Goal: Task Accomplishment & Management: Manage account settings

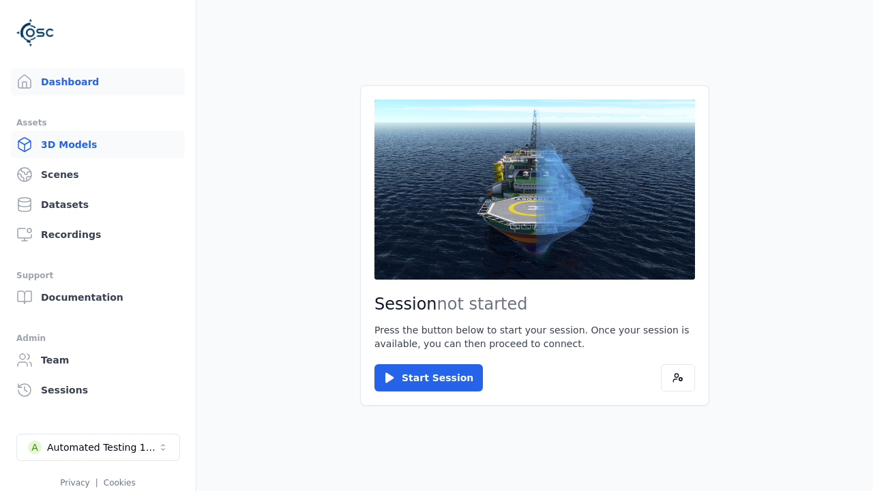
click at [72, 140] on link "3D Models" at bounding box center [98, 144] width 174 height 27
click at [92, 145] on link "3D Models" at bounding box center [98, 144] width 174 height 27
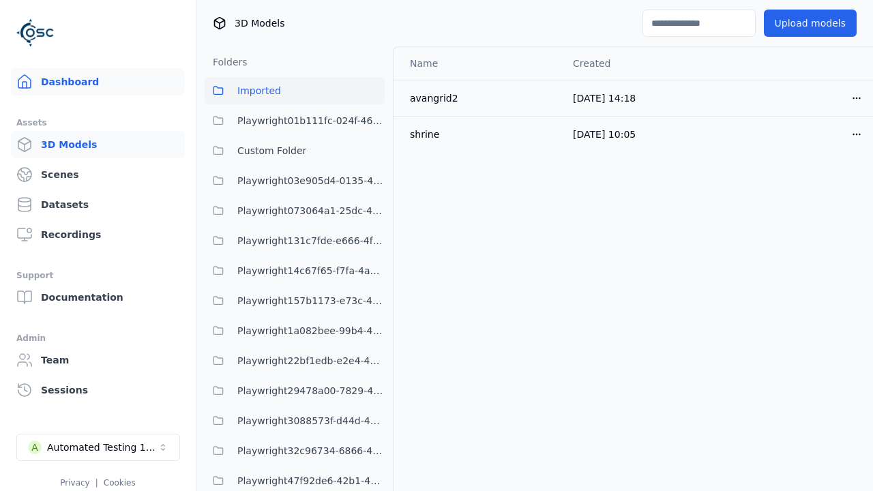
click at [53, 83] on link "Dashboard" at bounding box center [98, 81] width 174 height 27
click at [92, 82] on link "Dashboard" at bounding box center [98, 81] width 174 height 27
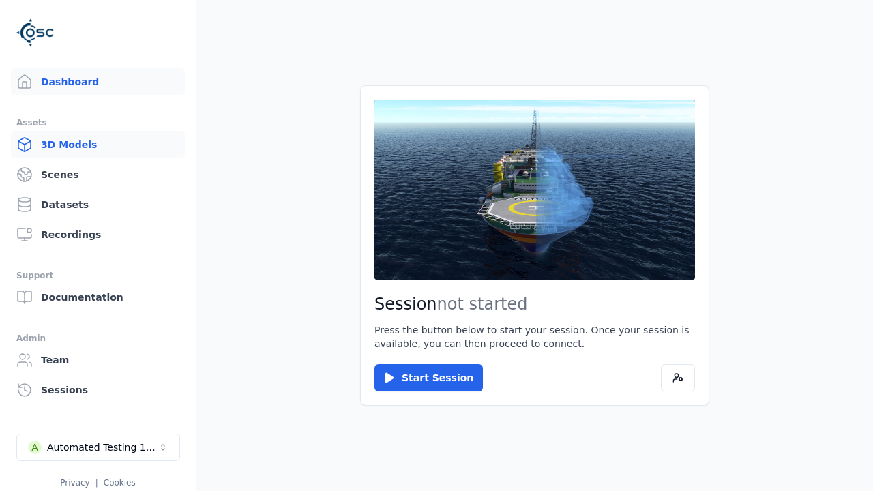
click at [68, 145] on link "3D Models" at bounding box center [98, 144] width 174 height 27
click at [92, 145] on link "3D Models" at bounding box center [98, 144] width 174 height 27
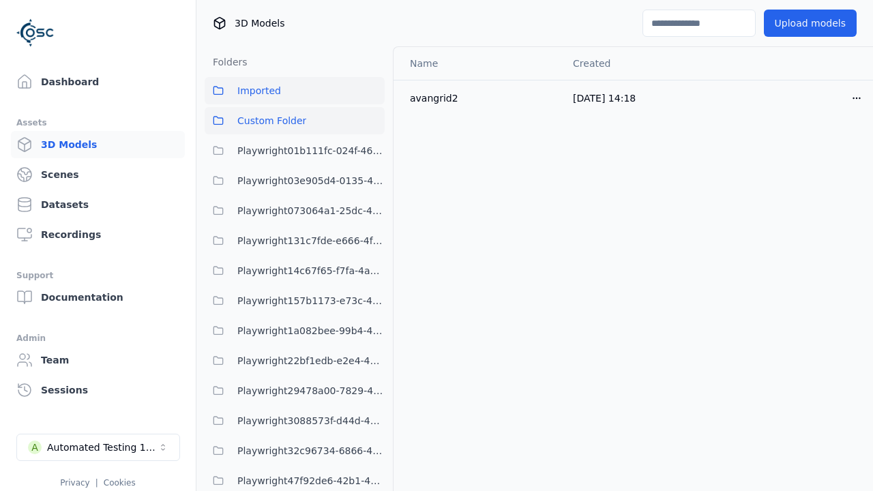
click at [293, 115] on span "Custom Folder" at bounding box center [271, 121] width 69 height 16
click at [295, 121] on span "Custom Folder" at bounding box center [271, 121] width 69 height 16
click at [852, 98] on icon "button" at bounding box center [856, 97] width 8 height 1
click at [833, 98] on html "Support Dashboard Assets 3D Models Scenes Datasets Recordings Support Documenta…" at bounding box center [436, 245] width 873 height 491
click at [792, 176] on div "Move" at bounding box center [803, 173] width 80 height 22
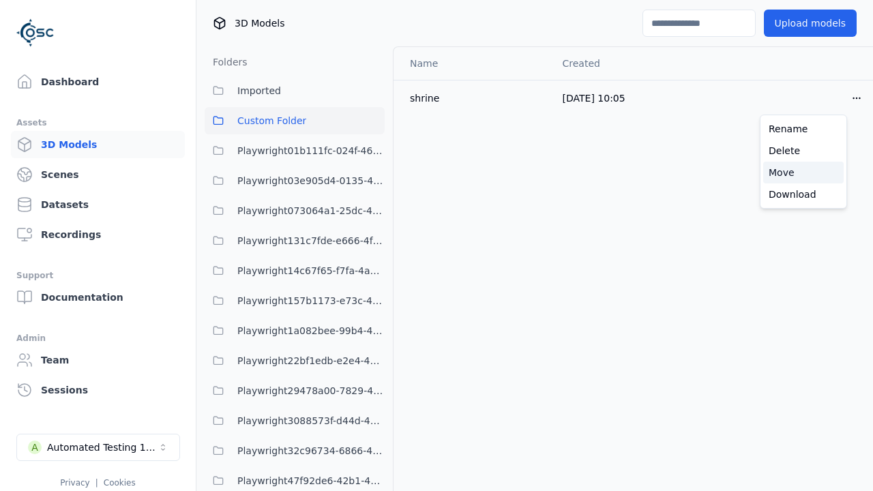
click at [803, 173] on div "Move" at bounding box center [803, 173] width 80 height 22
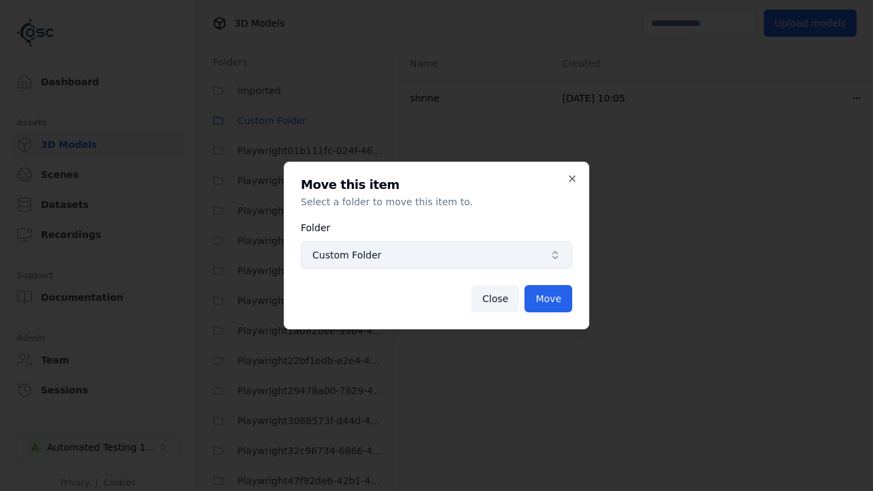
click at [545, 254] on div "Custom Folder" at bounding box center [436, 255] width 248 height 14
click at [436, 255] on span "Custom Folder" at bounding box center [428, 255] width 232 height 14
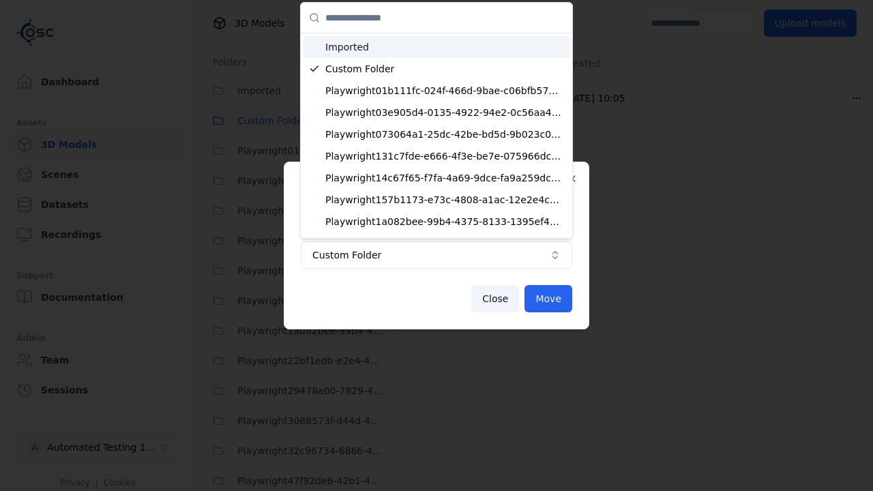
click at [405, 55] on div "Imported" at bounding box center [436, 47] width 266 height 22
click at [430, 47] on span "Imported" at bounding box center [444, 47] width 239 height 14
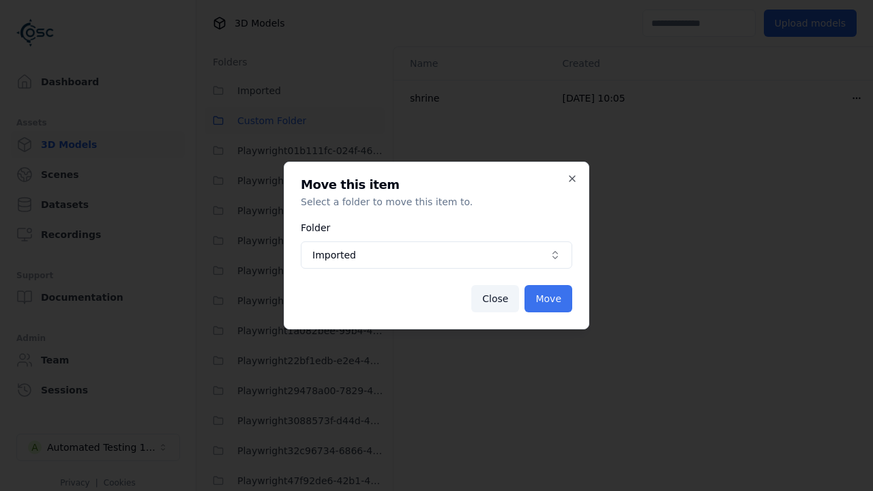
click at [549, 297] on button "Move" at bounding box center [548, 298] width 48 height 27
click at [549, 299] on button "Move" at bounding box center [548, 298] width 48 height 27
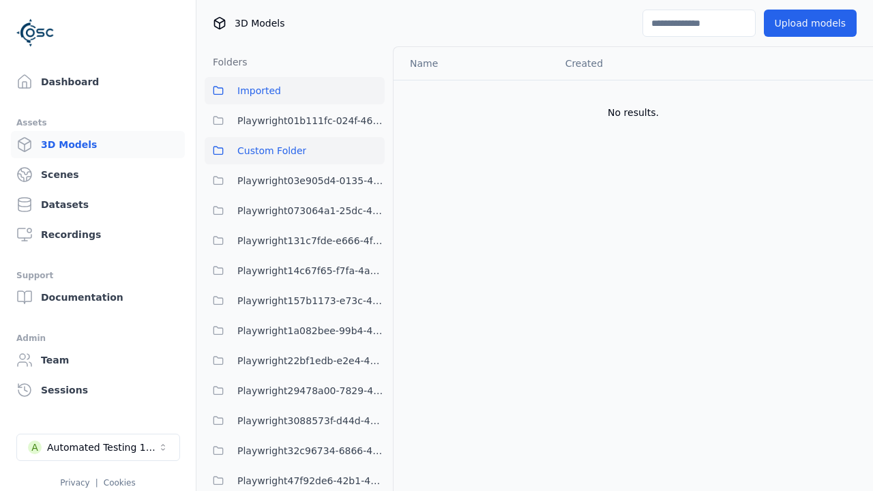
click at [278, 89] on button "Imported" at bounding box center [295, 90] width 180 height 27
click at [295, 91] on button "Imported" at bounding box center [295, 90] width 180 height 27
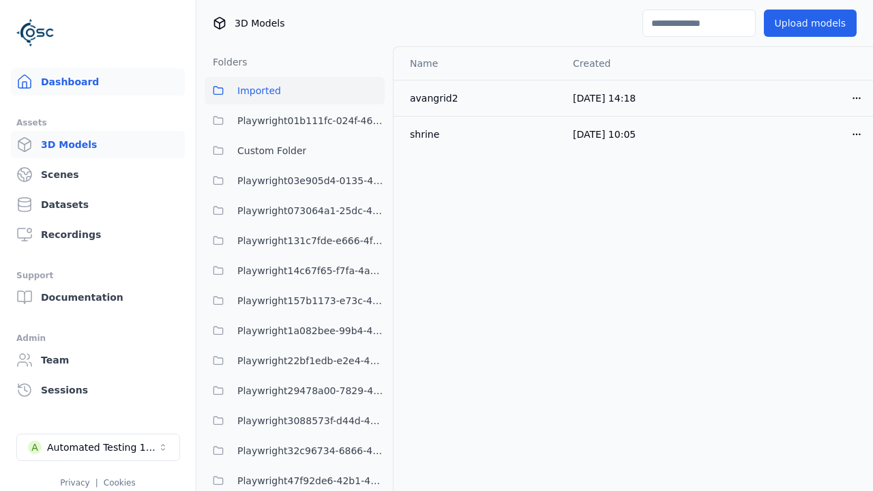
click at [78, 80] on link "Dashboard" at bounding box center [98, 81] width 174 height 27
click at [92, 82] on link "Dashboard" at bounding box center [98, 81] width 174 height 27
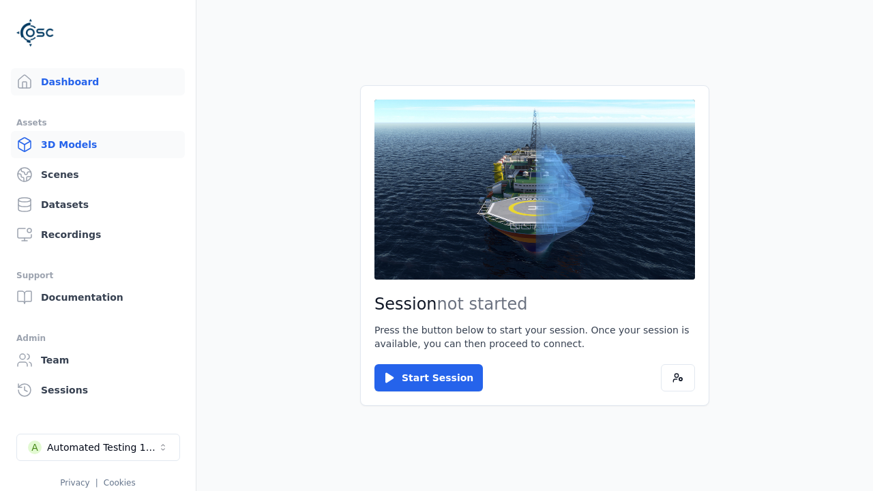
click at [97, 139] on link "3D Models" at bounding box center [98, 144] width 174 height 27
click at [92, 145] on link "3D Models" at bounding box center [98, 144] width 174 height 27
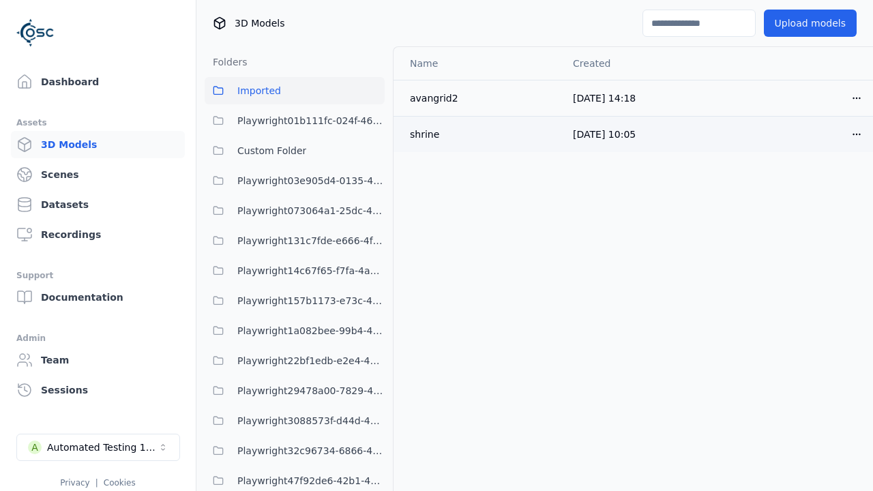
click at [843, 133] on button "Open menu" at bounding box center [856, 134] width 27 height 27
click at [833, 134] on html "Support Dashboard Assets 3D Models Scenes Datasets Recordings Support Documenta…" at bounding box center [436, 245] width 873 height 491
click at [781, 207] on div "Move" at bounding box center [803, 209] width 80 height 22
click at [803, 209] on div "Move" at bounding box center [803, 209] width 80 height 22
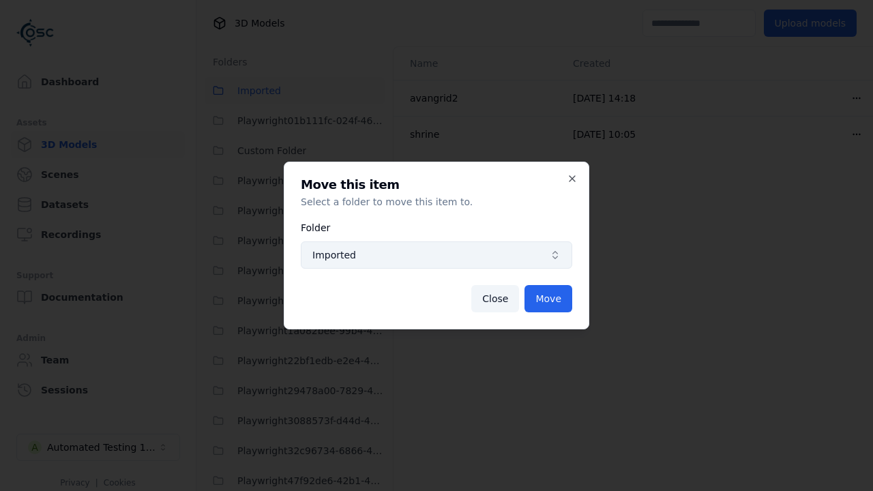
click at [493, 263] on button "Imported" at bounding box center [436, 254] width 271 height 27
click at [436, 255] on span "Imported" at bounding box center [428, 255] width 232 height 14
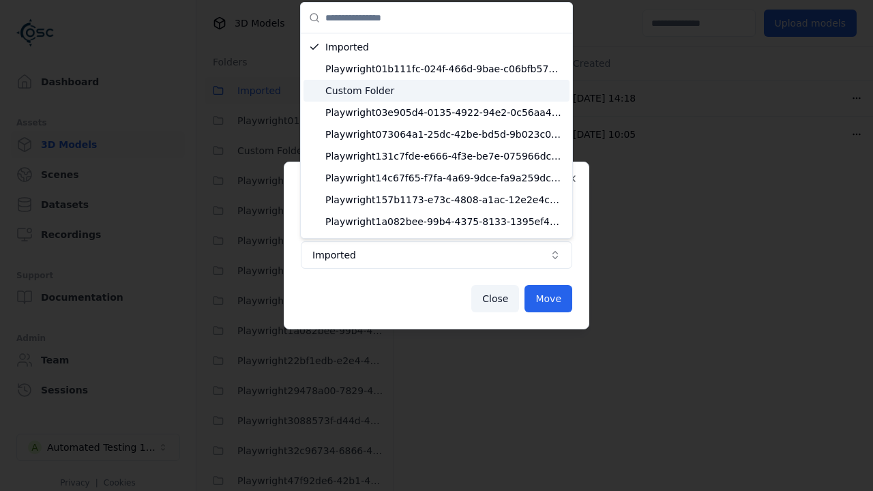
click at [376, 86] on span "Custom Folder" at bounding box center [444, 91] width 239 height 14
click at [438, 91] on span "Custom Folder" at bounding box center [444, 91] width 239 height 14
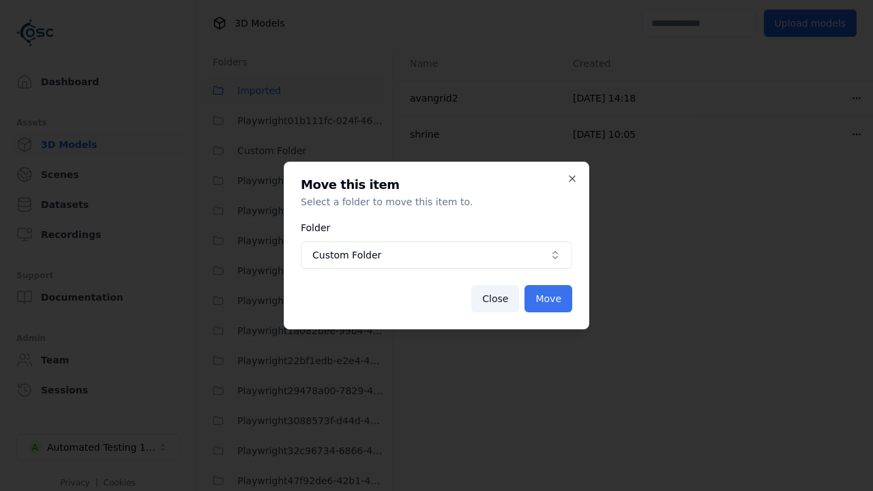
click at [550, 301] on button "Move" at bounding box center [548, 298] width 48 height 27
click at [549, 299] on button "Move" at bounding box center [548, 298] width 48 height 27
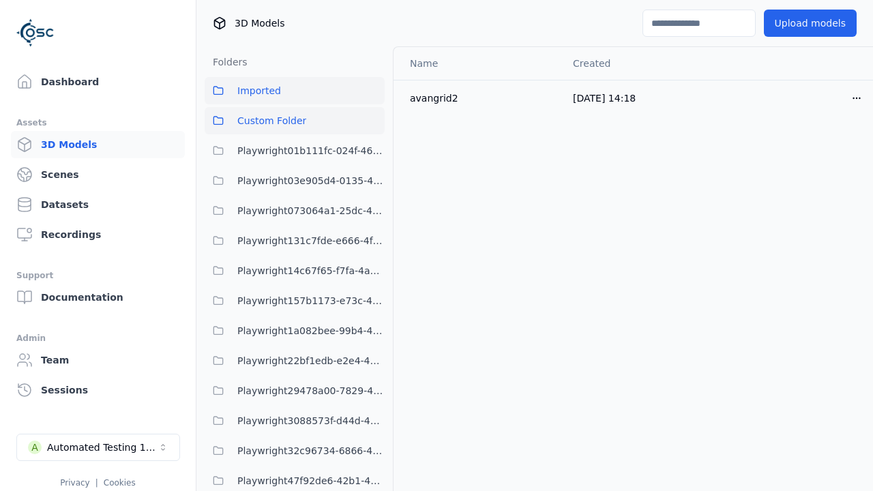
click at [272, 128] on span "Custom Folder" at bounding box center [271, 121] width 69 height 16
click at [295, 121] on span "Custom Folder" at bounding box center [271, 121] width 69 height 16
click at [851, 96] on icon "button" at bounding box center [856, 98] width 11 height 11
click at [833, 98] on html "Support Dashboard Assets 3D Models Scenes Datasets Recordings Support Documenta…" at bounding box center [436, 245] width 873 height 491
click at [810, 173] on div "Move" at bounding box center [803, 173] width 80 height 22
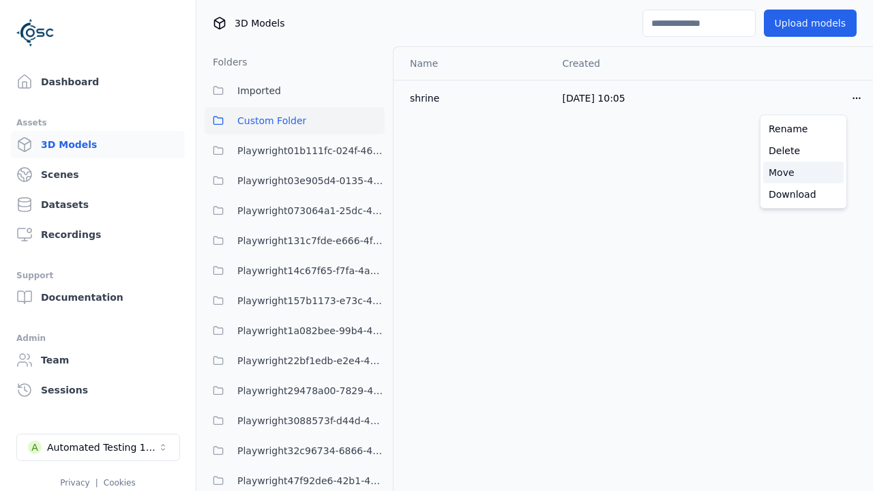
click at [803, 173] on div "Move" at bounding box center [803, 173] width 80 height 22
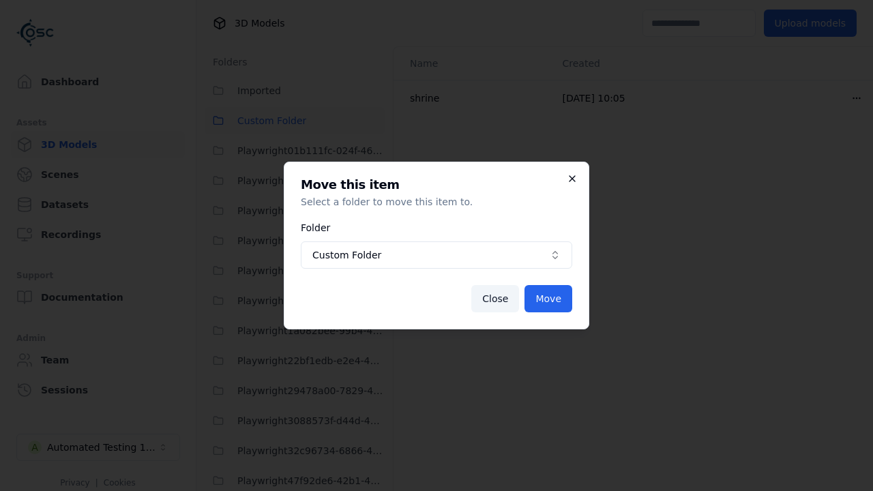
click at [567, 175] on icon "button" at bounding box center [572, 178] width 11 height 11
click at [572, 179] on icon "button" at bounding box center [571, 178] width 5 height 5
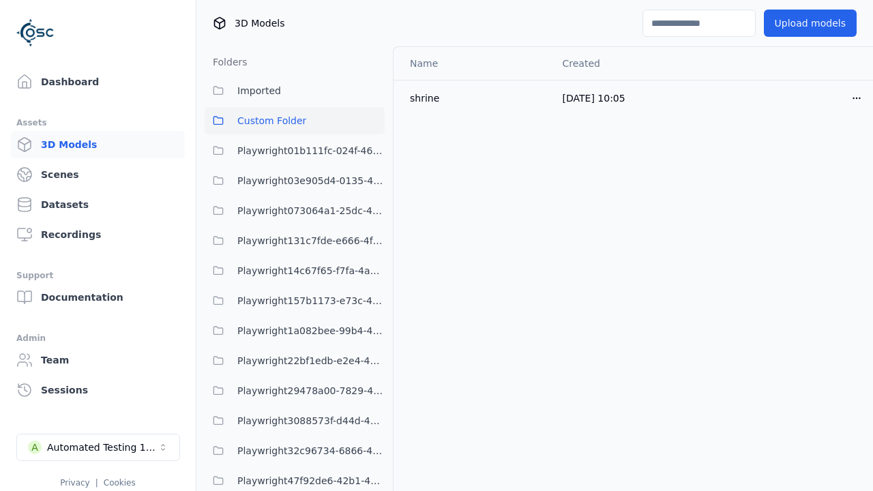
click at [398, 12] on x-pw-glass at bounding box center [436, 245] width 873 height 491
click at [387, 14] on x-pw-glass at bounding box center [436, 245] width 873 height 491
click at [487, 14] on x-pw-glass at bounding box center [436, 245] width 873 height 491
